Goal: Contribute content: Add original content to the website for others to see

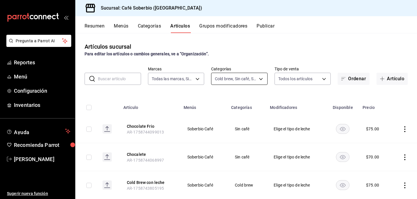
click at [227, 78] on body "Pregunta a Parrot AI Reportes Menú Configuración Inventarios Ayuda Recomienda P…" at bounding box center [208, 99] width 417 height 199
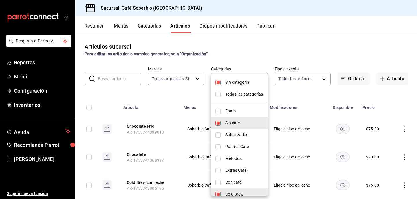
click at [220, 125] on input "checkbox" at bounding box center [217, 122] width 5 height 5
checkbox input "false"
type input "7b5a7789-0325-40f8-b0f4-9bcf4bfcb432"
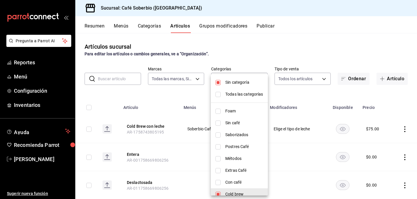
click at [219, 193] on input "checkbox" at bounding box center [217, 194] width 5 height 5
checkbox input "false"
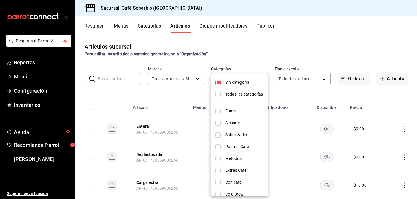
click at [218, 192] on input "checkbox" at bounding box center [217, 194] width 5 height 5
checkbox input "true"
type input "7b5a7789-0325-40f8-b0f4-9bcf4bfcb432"
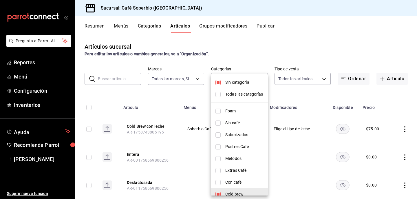
click at [180, 98] on div at bounding box center [208, 99] width 417 height 199
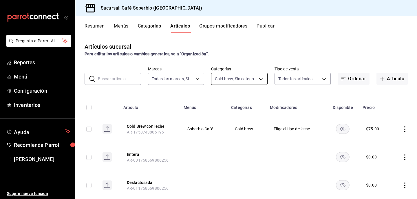
click at [246, 80] on body "Pregunta a Parrot AI Reportes Menú Configuración Inventarios Ayuda Recomienda P…" at bounding box center [208, 99] width 417 height 199
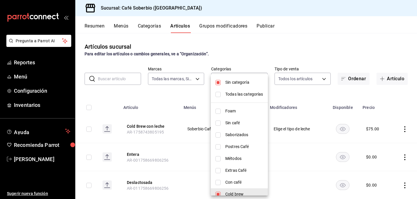
click at [218, 193] on input "checkbox" at bounding box center [217, 194] width 5 height 5
checkbox input "false"
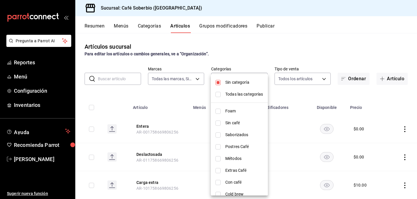
click at [217, 107] on li "Foam" at bounding box center [239, 111] width 57 height 12
type input "4ecd9fae-d9c1-46e1-997f-64d403193784"
checkbox input "true"
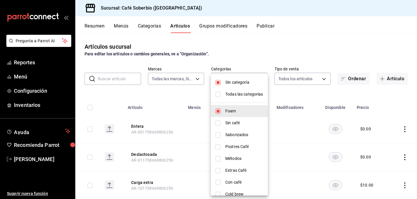
scroll to position [7, 0]
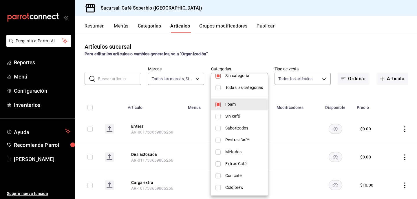
click at [173, 97] on div at bounding box center [208, 99] width 417 height 199
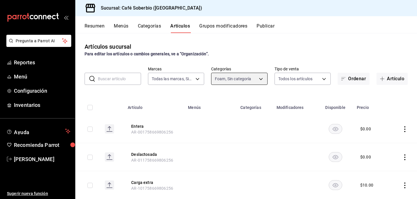
scroll to position [42, 0]
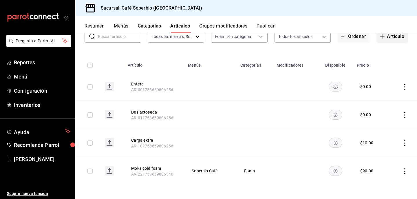
click at [395, 38] on button "Artículo" at bounding box center [391, 36] width 31 height 12
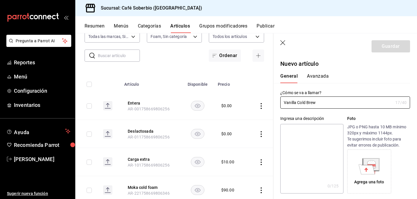
type input "Vanilla Cold Brew"
click at [348, 118] on p "Foto" at bounding box center [378, 119] width 63 height 6
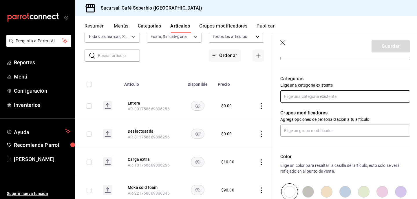
scroll to position [189, 0]
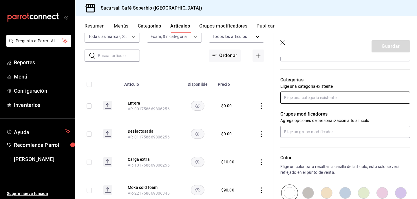
click at [321, 97] on input "text" at bounding box center [345, 97] width 130 height 12
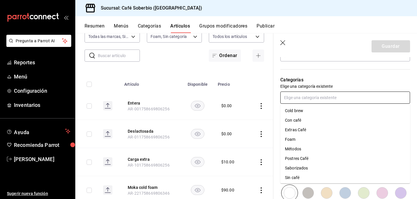
click at [295, 138] on li "Foam" at bounding box center [345, 140] width 130 height 10
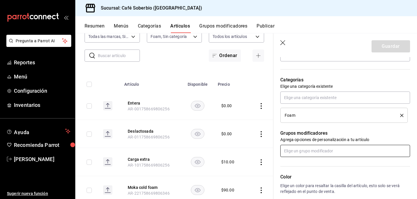
click at [302, 146] on input "text" at bounding box center [345, 151] width 130 height 12
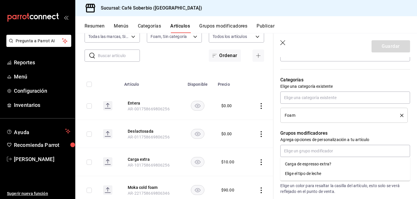
click at [296, 127] on div "Grupos modificadores Agrega opciones de personalización a tu artículo" at bounding box center [341, 140] width 137 height 34
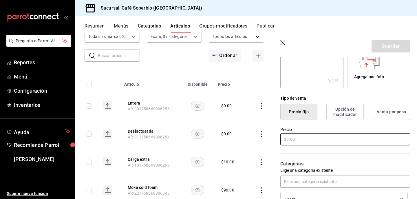
scroll to position [105, 0]
click at [295, 145] on div "Precio" at bounding box center [345, 136] width 130 height 19
click at [293, 137] on input "text" at bounding box center [345, 139] width 130 height 12
type input "$90.00"
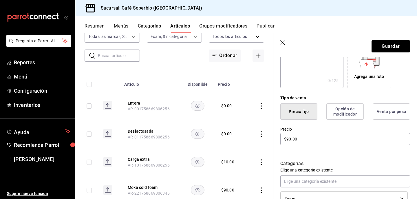
click at [320, 166] on p "Categorías" at bounding box center [345, 163] width 130 height 7
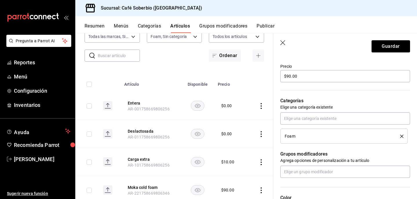
scroll to position [168, 0]
click at [380, 46] on button "Guardar" at bounding box center [390, 46] width 39 height 12
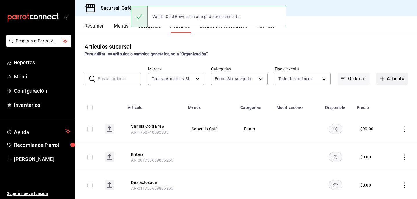
click at [395, 79] on button "Artículo" at bounding box center [391, 79] width 31 height 12
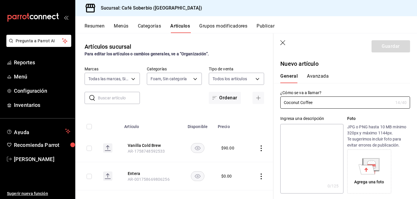
type input "Coconut Coffee"
click at [348, 111] on div "Ingresa una descripción x 0 /125 ​ Foto JPG o PNG hasta 10 MB mínimo 320px y má…" at bounding box center [341, 151] width 137 height 85
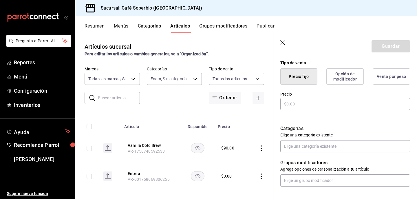
scroll to position [147, 0]
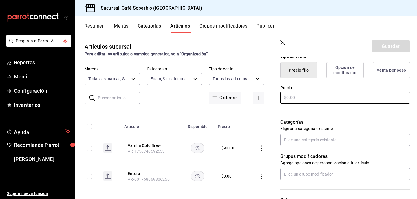
click at [329, 98] on input "text" at bounding box center [345, 97] width 130 height 12
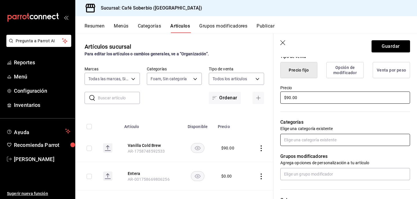
type input "$90.00"
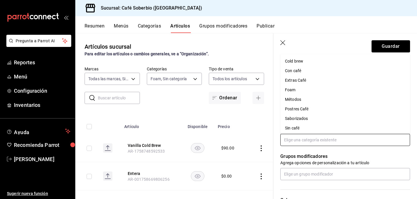
click at [309, 138] on input "text" at bounding box center [345, 140] width 130 height 12
click at [295, 91] on li "Foam" at bounding box center [345, 90] width 130 height 10
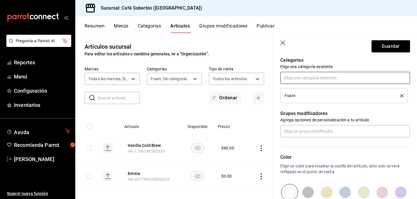
scroll to position [211, 0]
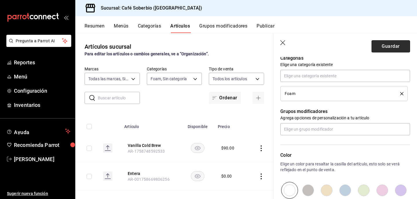
click at [377, 49] on button "Guardar" at bounding box center [390, 46] width 39 height 12
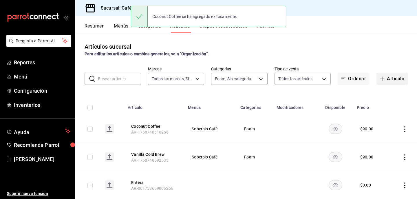
click at [402, 80] on button "Artículo" at bounding box center [391, 79] width 31 height 12
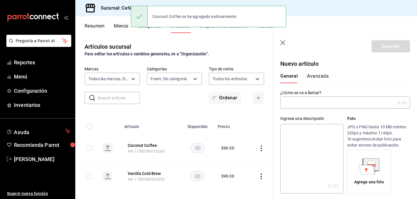
click at [315, 102] on input "text" at bounding box center [337, 103] width 115 height 12
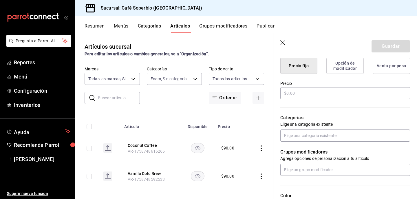
scroll to position [153, 0]
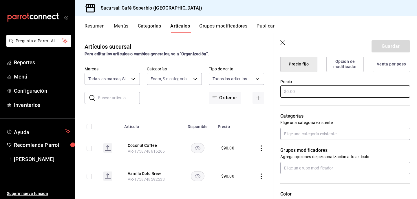
type input "Coconut Matcha"
click at [305, 90] on input "text" at bounding box center [345, 91] width 130 height 12
type input "$90.00"
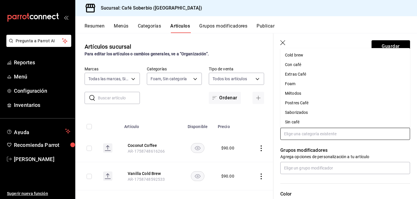
click at [306, 133] on input "text" at bounding box center [345, 134] width 130 height 12
click at [294, 85] on li "Foam" at bounding box center [345, 84] width 130 height 10
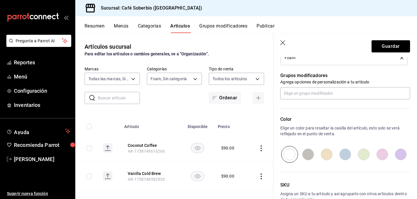
scroll to position [260, 0]
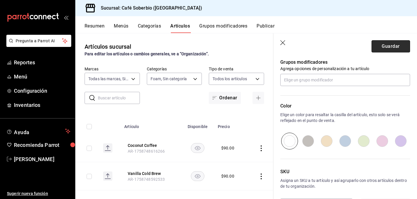
click at [384, 42] on button "Guardar" at bounding box center [390, 46] width 39 height 12
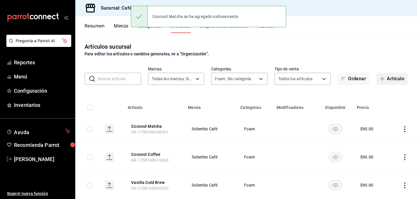
click at [400, 78] on button "Artículo" at bounding box center [391, 79] width 31 height 12
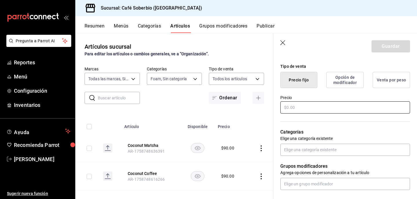
scroll to position [138, 0]
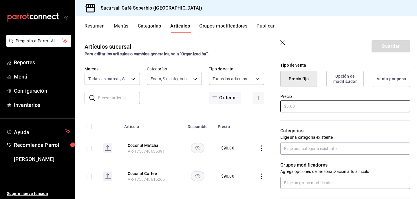
type input "Coconut Taro"
click at [318, 112] on input "text" at bounding box center [345, 106] width 130 height 12
type input "$90.00"
click at [317, 146] on input "text" at bounding box center [345, 148] width 130 height 12
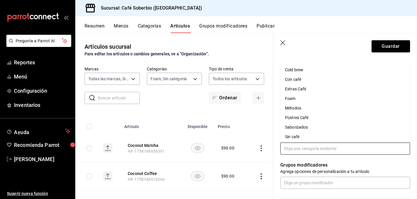
click at [294, 96] on li "Foam" at bounding box center [345, 99] width 130 height 10
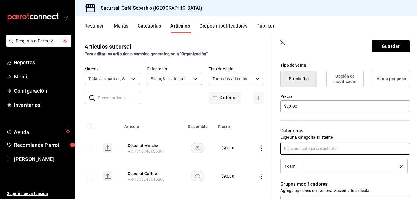
scroll to position [283, 0]
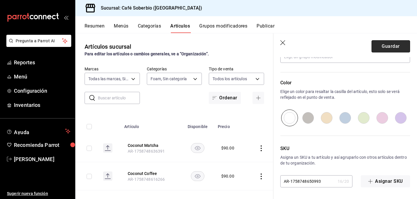
click at [382, 48] on button "Guardar" at bounding box center [390, 46] width 39 height 12
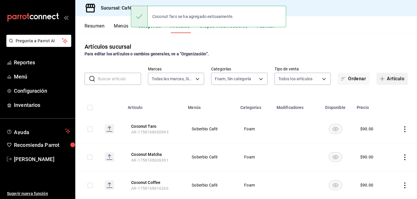
click at [389, 80] on button "Artículo" at bounding box center [391, 79] width 31 height 12
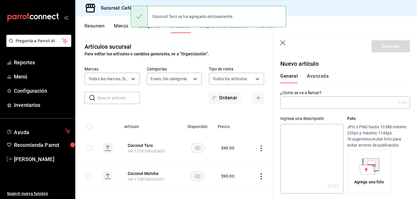
click at [294, 103] on input "text" at bounding box center [337, 103] width 115 height 12
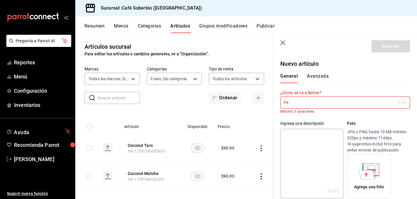
type input "P"
type input "e"
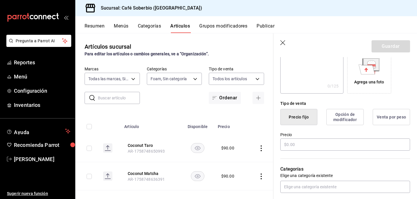
scroll to position [144, 0]
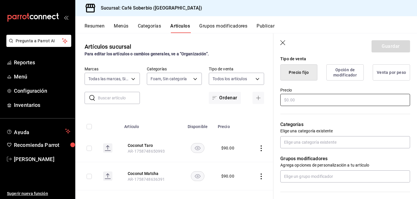
type input "El Playita"
click at [297, 100] on input "text" at bounding box center [345, 100] width 130 height 12
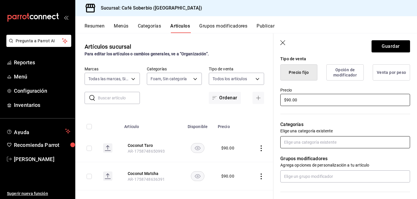
type input "$90.00"
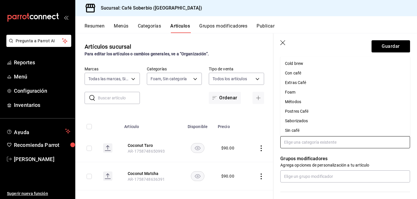
click at [307, 146] on input "text" at bounding box center [345, 142] width 130 height 12
click at [293, 93] on li "Foam" at bounding box center [345, 92] width 130 height 10
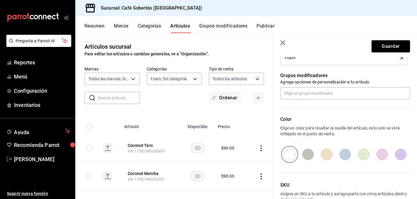
scroll to position [252, 0]
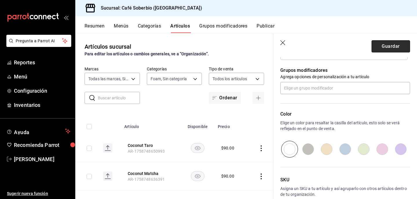
click at [387, 41] on button "Guardar" at bounding box center [390, 46] width 39 height 12
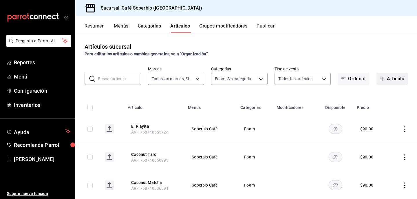
click at [383, 78] on icon "button" at bounding box center [382, 78] width 5 height 5
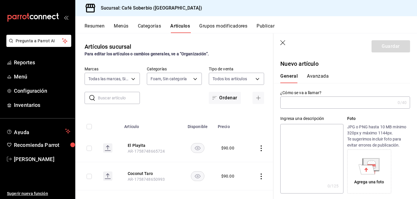
click at [280, 42] on icon "button" at bounding box center [283, 43] width 6 height 6
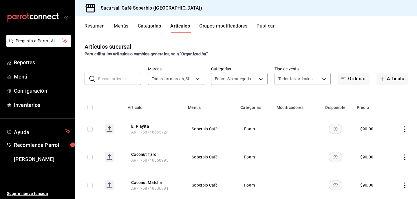
click at [144, 27] on button "Categorías" at bounding box center [149, 28] width 23 height 10
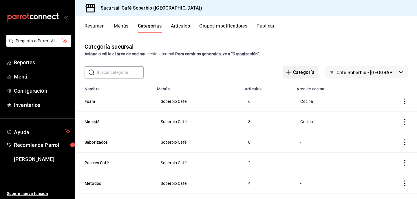
click at [318, 73] on button "Categoría" at bounding box center [300, 72] width 35 height 12
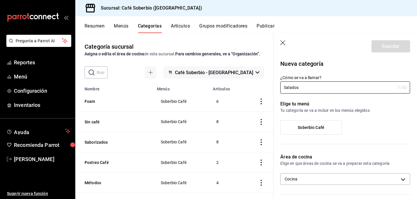
type input "Salados"
click at [373, 117] on div "Elige tu menú Tu categoría se va a incluir en los menús elegidos Soberbio Café" at bounding box center [341, 120] width 137 height 53
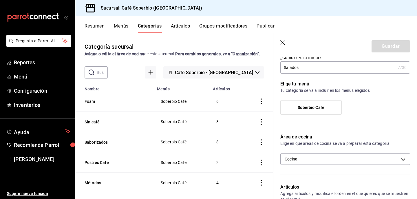
scroll to position [25, 0]
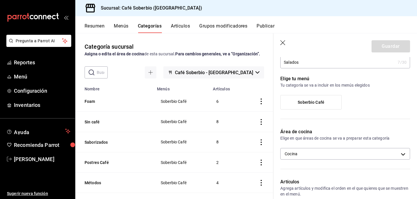
click at [326, 98] on label "Soberbio Café" at bounding box center [311, 102] width 61 height 14
click at [0, 0] on input "Soberbio Café" at bounding box center [0, 0] width 0 height 0
click at [391, 44] on button "Guardar" at bounding box center [390, 46] width 39 height 12
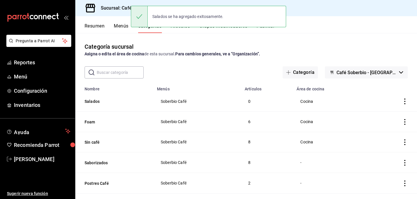
click at [191, 48] on div "Categoría sucursal Asigna o edita el área de cocina de esta sucursal. Para camb…" at bounding box center [246, 49] width 342 height 15
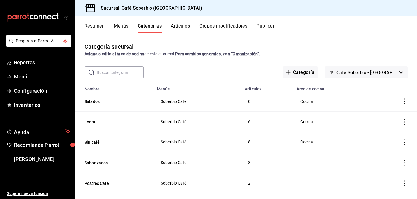
click at [179, 28] on button "Artículos" at bounding box center [180, 28] width 19 height 10
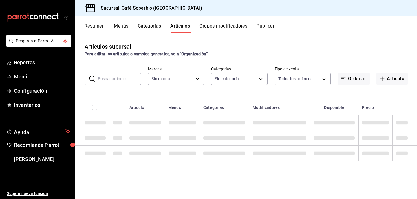
type input "57282ad6-da69-4ab5-9f89-2a4ffba9f016"
type input "f7773264-7a8b-46bf-b2c7-fed6184f97e9,4ecd9fae-d9c1-46e1-997f-64d403193784,08226…"
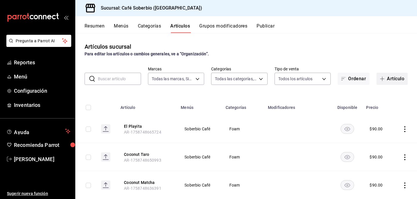
click at [386, 79] on button "Artículo" at bounding box center [391, 79] width 31 height 12
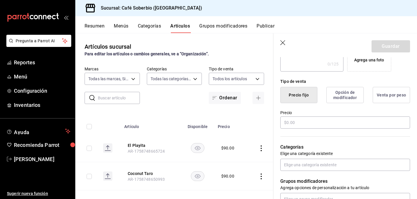
scroll to position [135, 0]
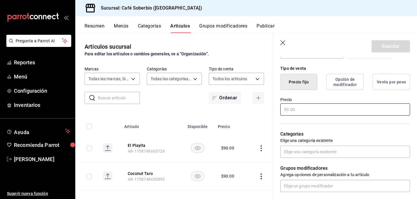
type input "Chapata Soberbia"
click at [301, 110] on input "text" at bounding box center [345, 109] width 130 height 12
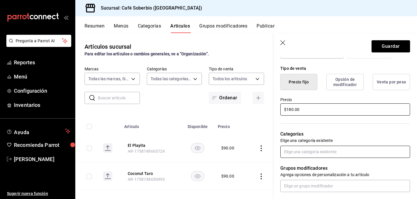
type input "$180.00"
click at [309, 154] on input "text" at bounding box center [345, 152] width 130 height 12
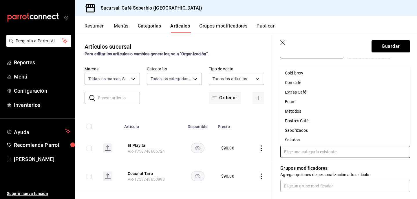
click at [298, 140] on li "Salados" at bounding box center [345, 140] width 130 height 10
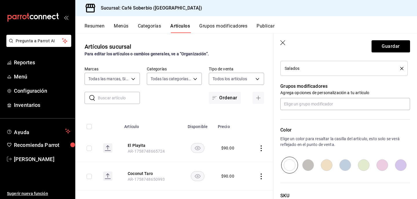
scroll to position [283, 0]
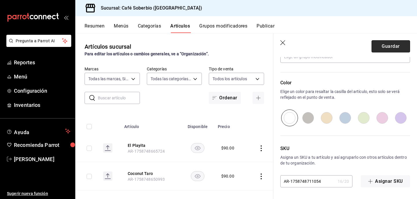
click at [382, 47] on button "Guardar" at bounding box center [390, 46] width 39 height 12
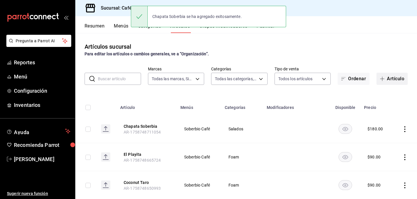
click at [391, 78] on button "Artículo" at bounding box center [391, 79] width 31 height 12
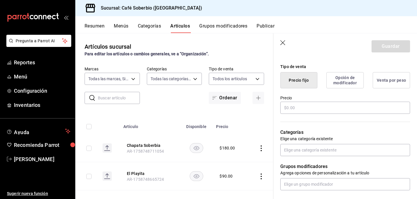
scroll to position [145, 0]
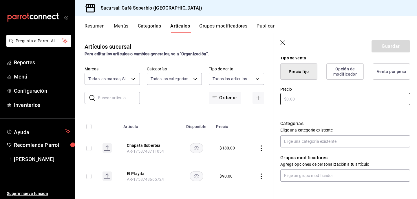
type input "Bowl [PERSON_NAME]"
click at [309, 98] on input "text" at bounding box center [345, 99] width 130 height 12
type input "$100.00"
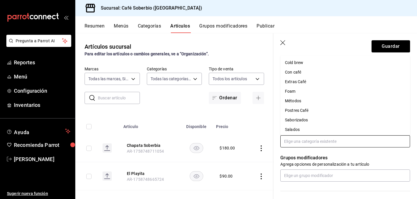
click at [319, 140] on input "text" at bounding box center [345, 141] width 130 height 12
click at [301, 132] on li "Salados" at bounding box center [345, 130] width 130 height 10
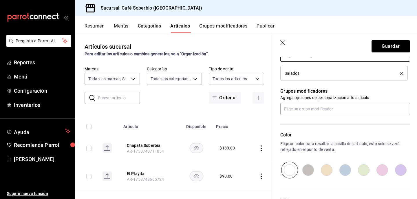
scroll to position [233, 0]
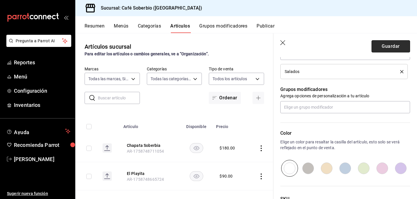
click at [391, 49] on button "Guardar" at bounding box center [390, 46] width 39 height 12
